Goal: Task Accomplishment & Management: Manage account settings

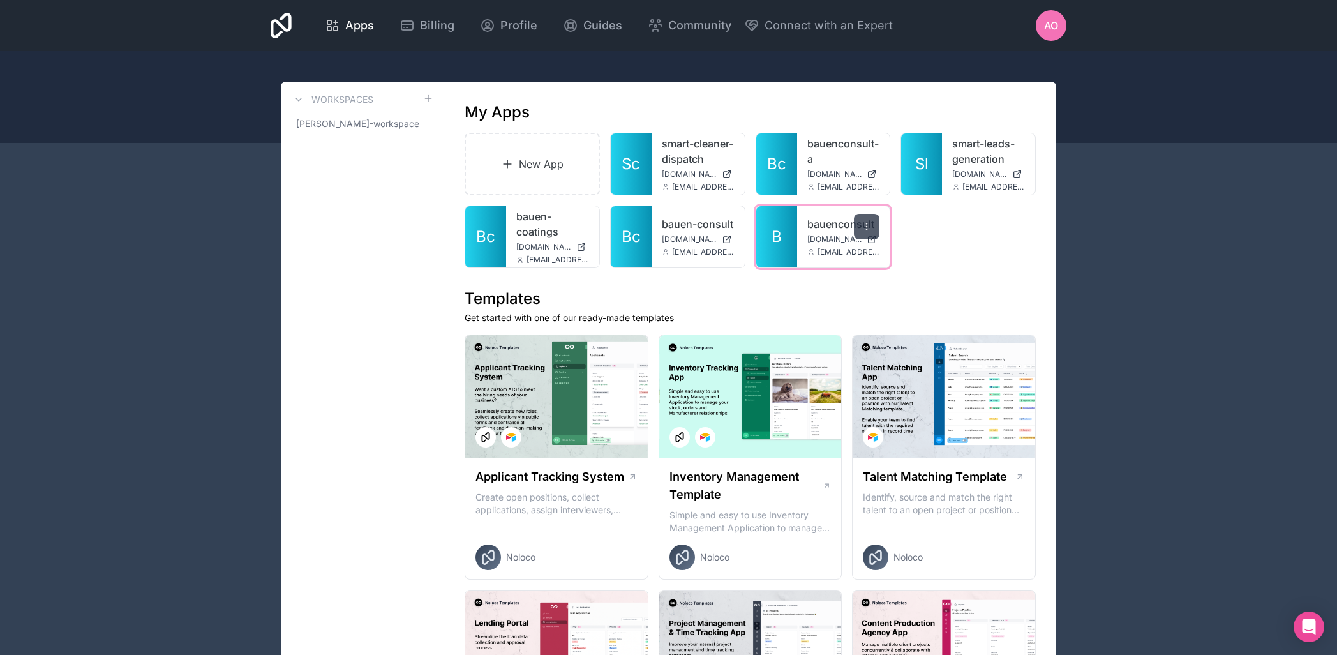
click at [867, 232] on icon at bounding box center [866, 226] width 10 height 10
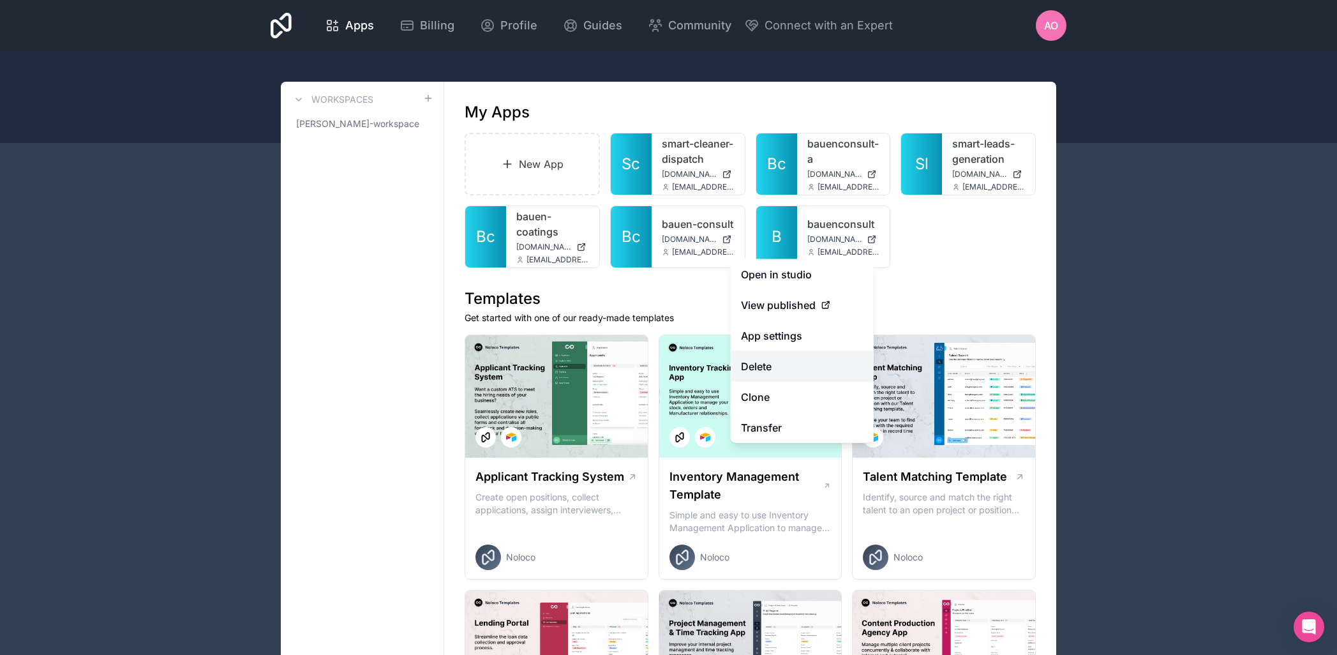
click at [784, 366] on button "Delete" at bounding box center [802, 366] width 143 height 31
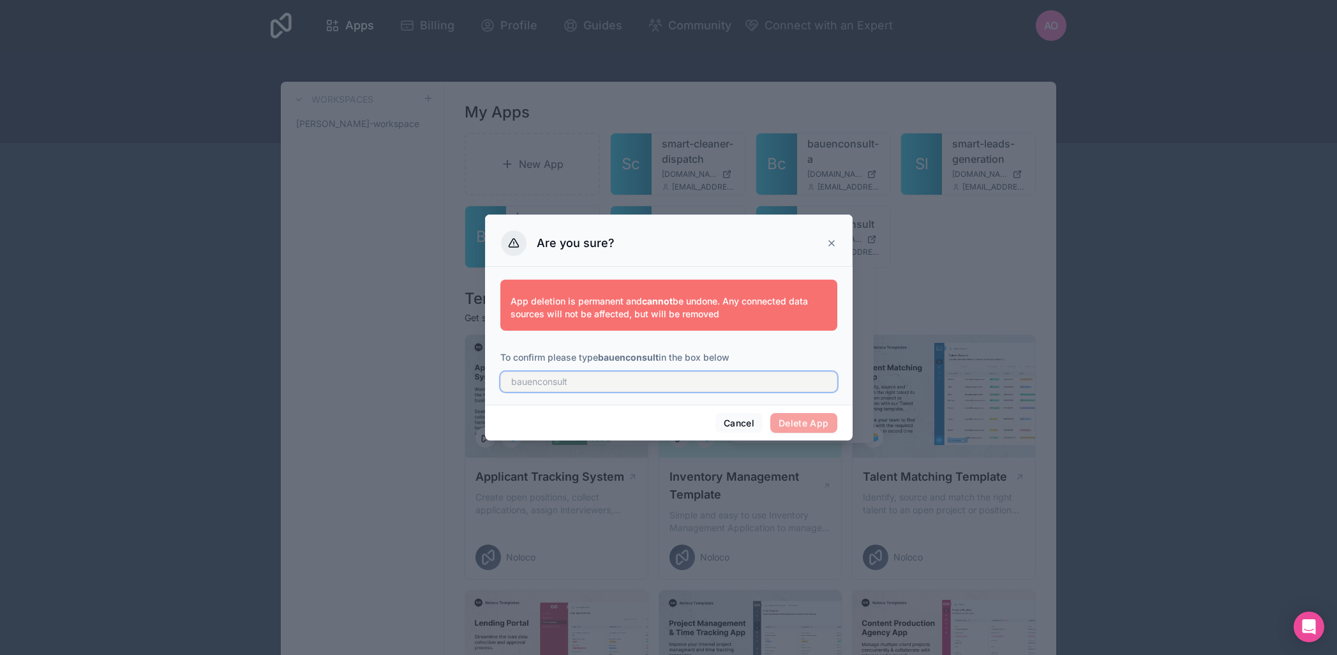
click at [586, 388] on input "text" at bounding box center [668, 381] width 337 height 20
drag, startPoint x: 603, startPoint y: 355, endPoint x: 657, endPoint y: 358, distance: 53.7
click at [657, 358] on strong "bauenconsult" at bounding box center [628, 357] width 61 height 11
drag, startPoint x: 662, startPoint y: 359, endPoint x: 602, endPoint y: 359, distance: 60.0
click at [602, 359] on p "To confirm please type bauenconsult in the box below" at bounding box center [668, 357] width 337 height 13
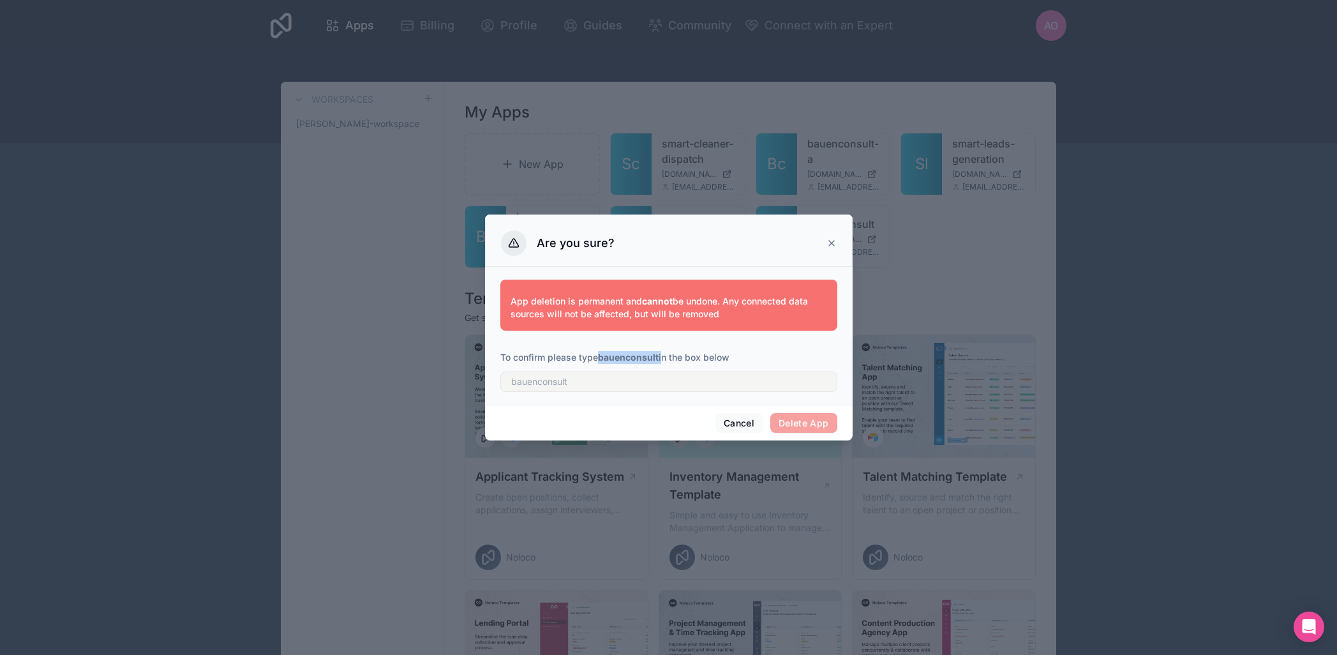
copy p "bauenconsult"
click at [569, 386] on input "text" at bounding box center [668, 381] width 337 height 20
paste input "bauenconsult"
click at [691, 419] on div "Cancel Delete App" at bounding box center [669, 423] width 368 height 36
click at [694, 390] on input "bauenconsult" at bounding box center [668, 381] width 337 height 20
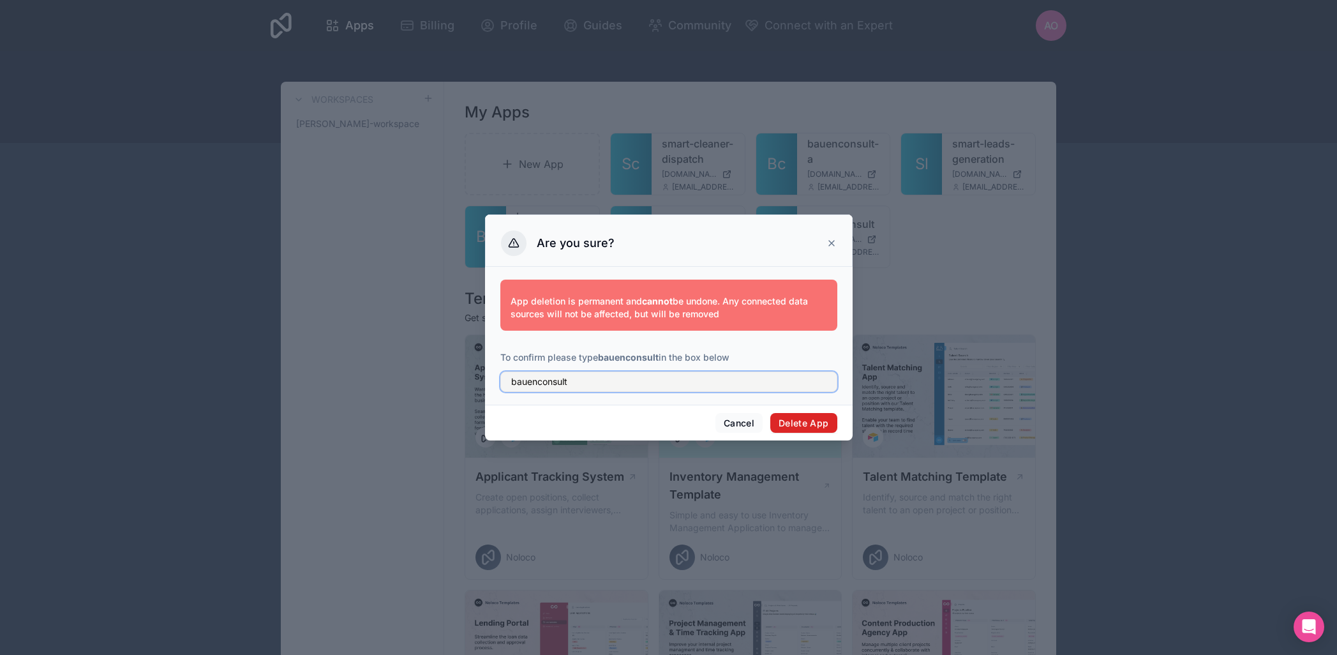
type input "bauenconsult"
click at [808, 419] on button "Delete App" at bounding box center [803, 423] width 67 height 20
